Goal: Use online tool/utility: Utilize a website feature to perform a specific function

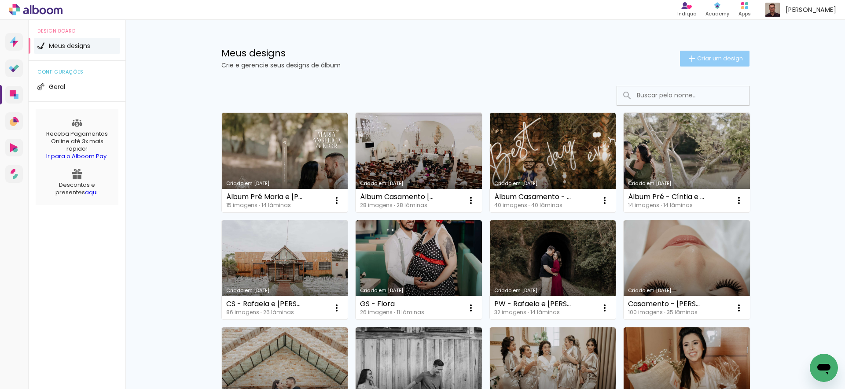
click at [712, 61] on span "Criar um design" at bounding box center [720, 58] width 46 height 6
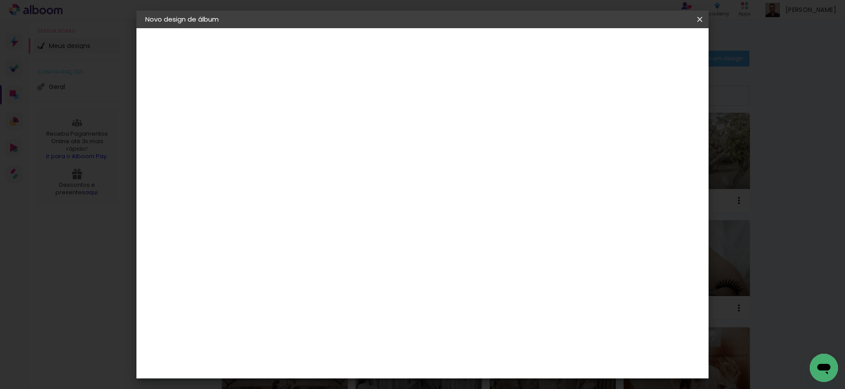
click at [700, 24] on paper-icon-button at bounding box center [700, 19] width 18 height 16
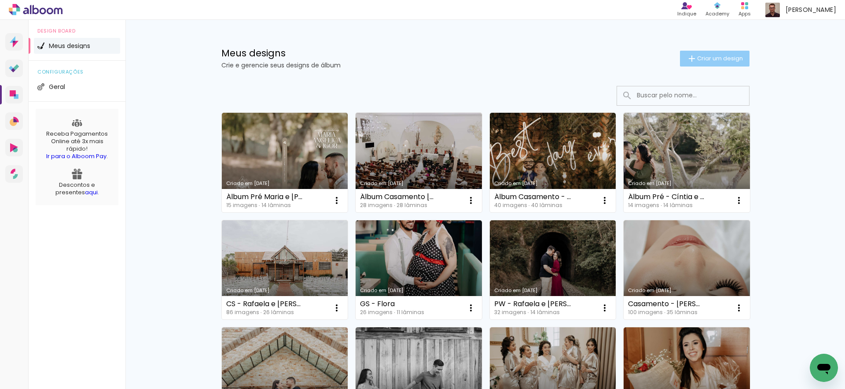
click at [700, 56] on span "Criar um design" at bounding box center [720, 58] width 46 height 6
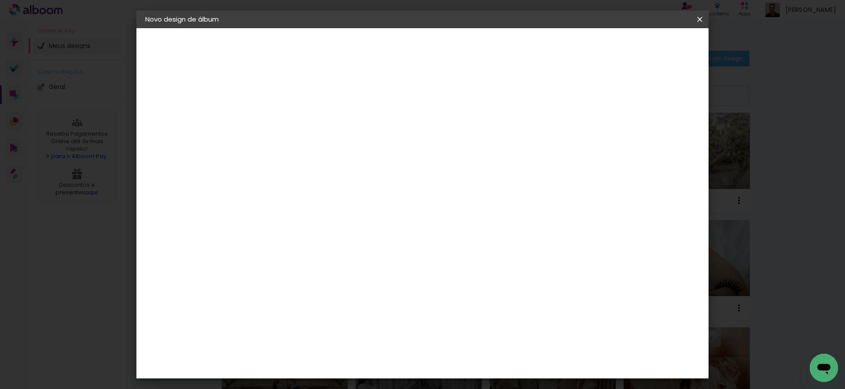
click at [289, 115] on input at bounding box center [289, 118] width 0 height 14
type input "Álbum Casamento - Maria e [PERSON_NAME]"
type paper-input "Álbum Casamento - Maria e [PERSON_NAME]"
click at [380, 49] on paper-button "Avançar" at bounding box center [357, 46] width 43 height 15
click at [356, 162] on input at bounding box center [311, 167] width 89 height 11
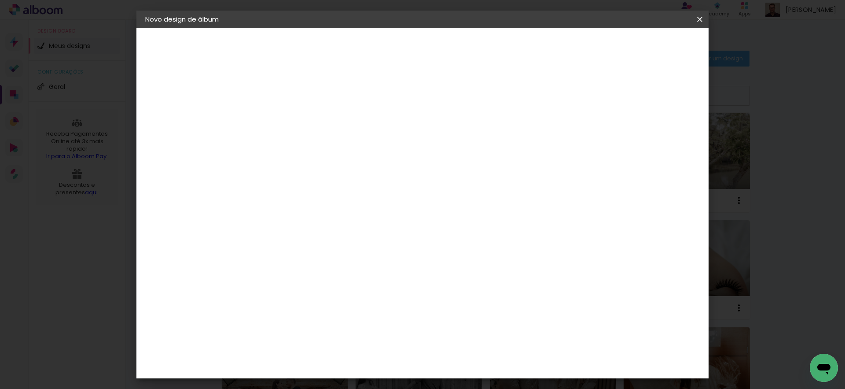
type input "eviden"
type paper-input "eviden"
click at [342, 206] on paper-item "Evidence" at bounding box center [302, 198] width 77 height 19
click at [0, 0] on slot "Avançar" at bounding box center [0, 0] width 0 height 0
click at [337, 143] on paper-input-container "Linha" at bounding box center [311, 154] width 51 height 22
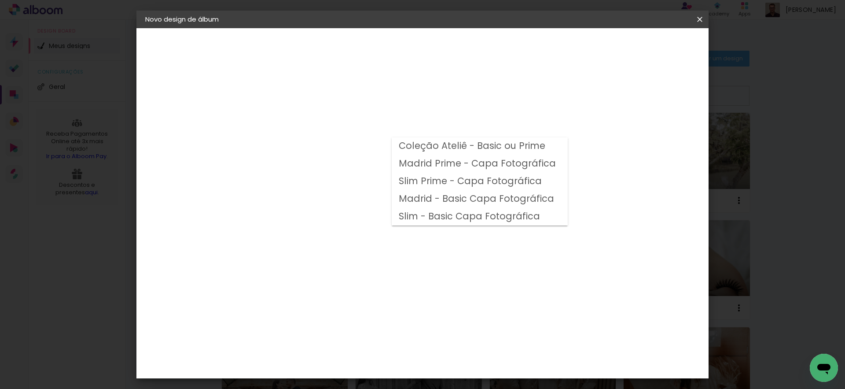
click at [0, 0] on slot "Coleção Ateliê - Basic ou Prime" at bounding box center [0, 0] width 0 height 0
type input "Coleção Ateliê - Basic ou Prime"
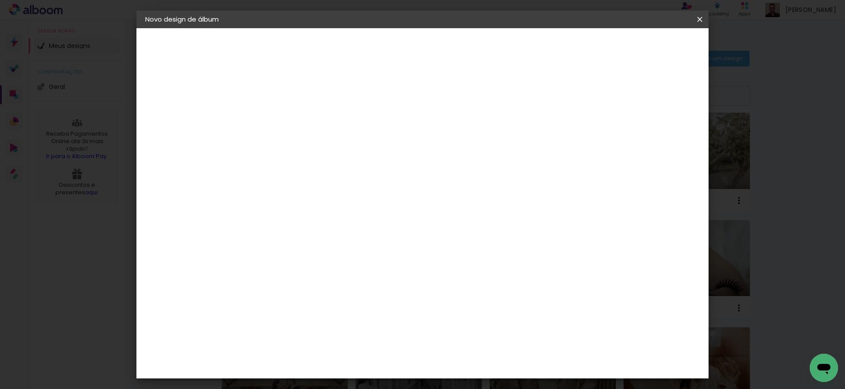
scroll to position [192, 0]
click at [381, 350] on span "30 × 30 cm" at bounding box center [365, 359] width 33 height 18
click at [433, 51] on paper-button "Avançar" at bounding box center [411, 46] width 43 height 15
click at [645, 50] on span "Iniciar design" at bounding box center [625, 47] width 40 height 6
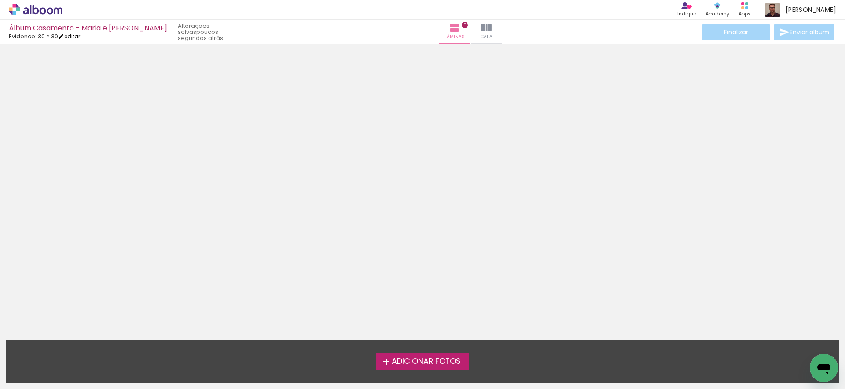
click at [78, 37] on link "editar" at bounding box center [69, 36] width 22 height 7
